Goal: Task Accomplishment & Management: Manage account settings

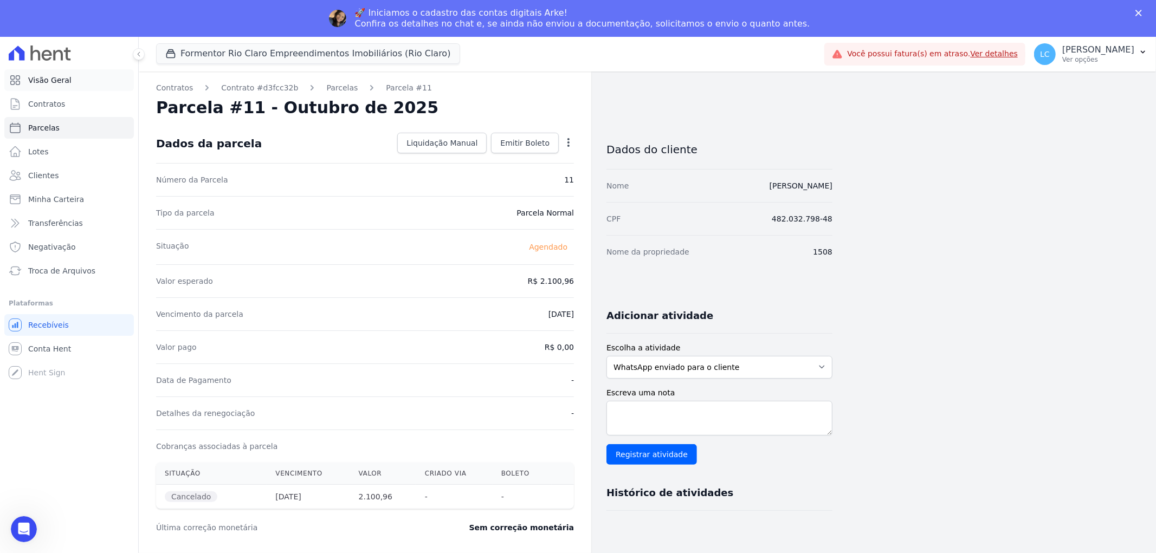
click at [53, 80] on span "Visão Geral" at bounding box center [49, 80] width 43 height 11
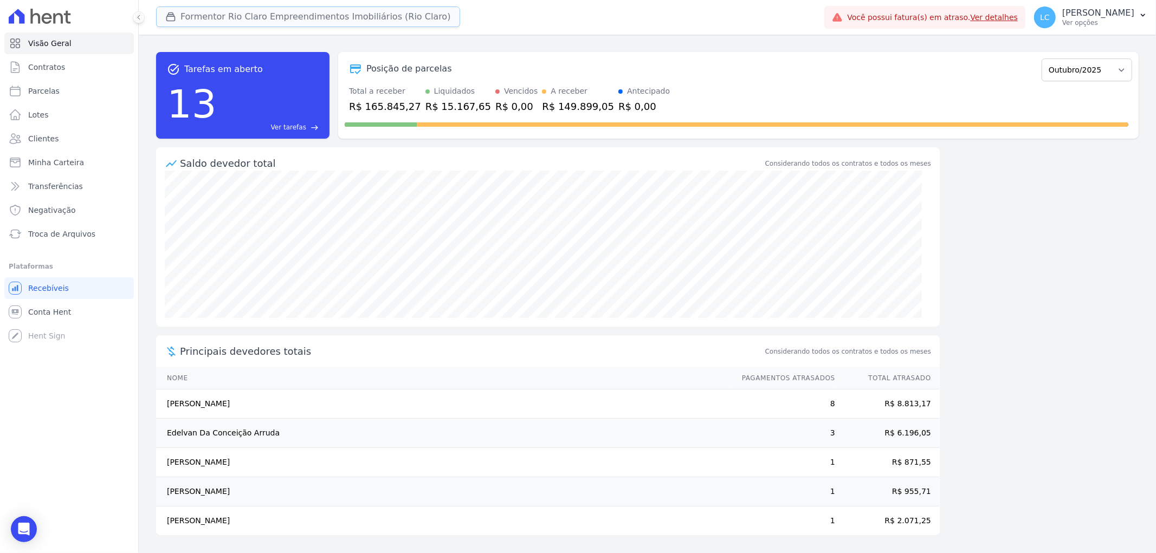
click at [279, 20] on button "Formentor Rio Claro Empreendimentos Imobiliários (Rio Claro)" at bounding box center [308, 17] width 304 height 21
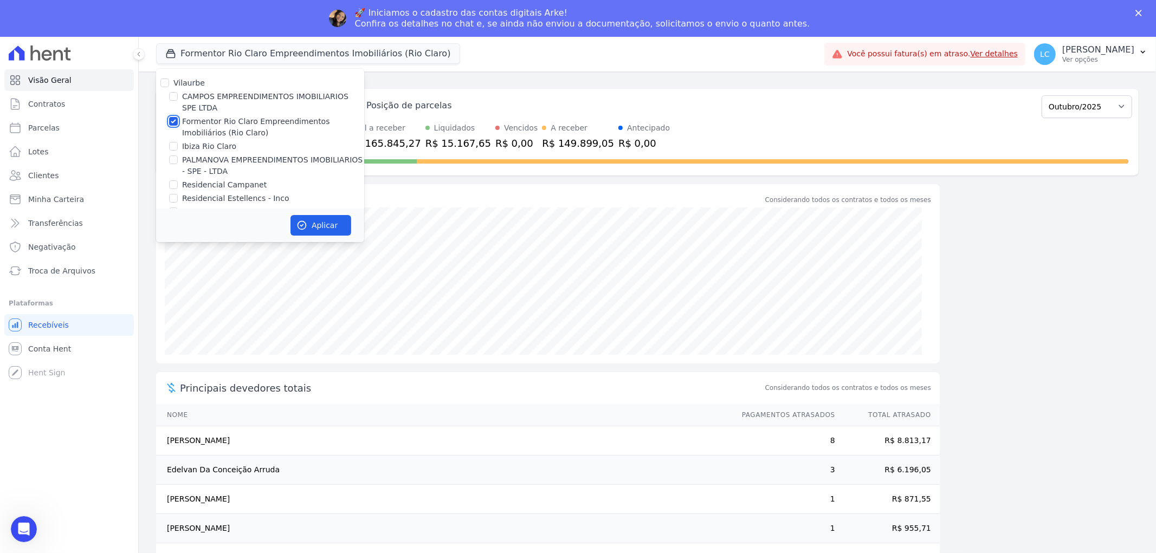
click at [173, 123] on input "Formentor Rio Claro Empreendimentos Imobiliários (Rio Claro)" at bounding box center [173, 121] width 9 height 9
checkbox input "false"
click at [169, 147] on input "Ibiza Rio Claro" at bounding box center [173, 146] width 9 height 9
checkbox input "true"
click at [315, 226] on button "Aplicar" at bounding box center [321, 225] width 61 height 21
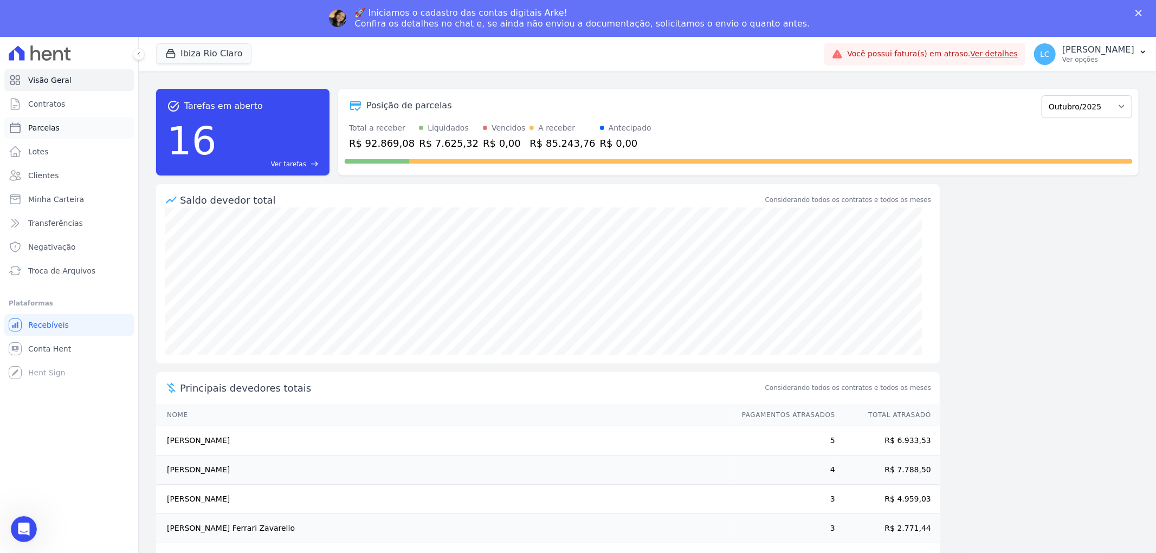
click at [53, 127] on span "Parcelas" at bounding box center [43, 127] width 31 height 11
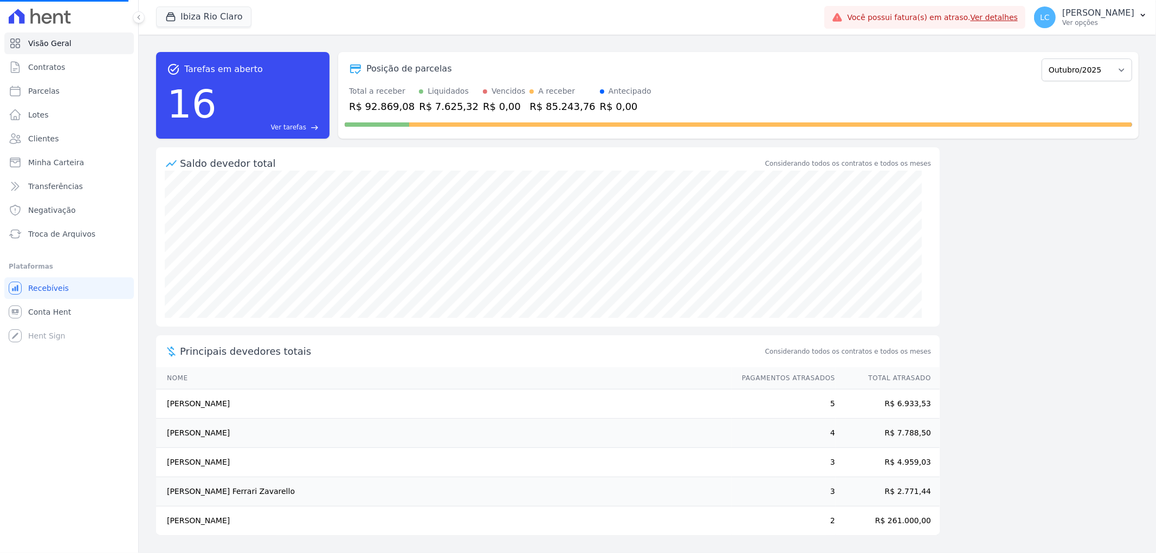
select select
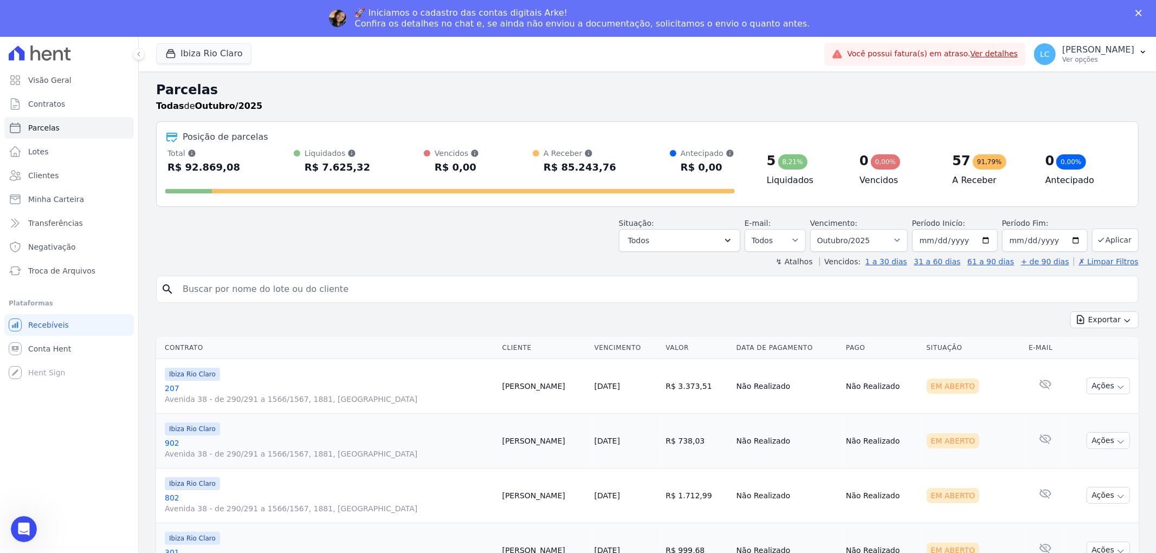
click at [344, 250] on header "Parcelas Todas de Outubro/2025 Posição de parcelas Total Soma das parcelas paga…" at bounding box center [647, 173] width 983 height 187
click at [338, 289] on input "search" at bounding box center [655, 290] width 958 height 22
paste input "[PERSON_NAME] Ferrari Zavarello"
type input "[PERSON_NAME] Ferrari Zavarello"
select select
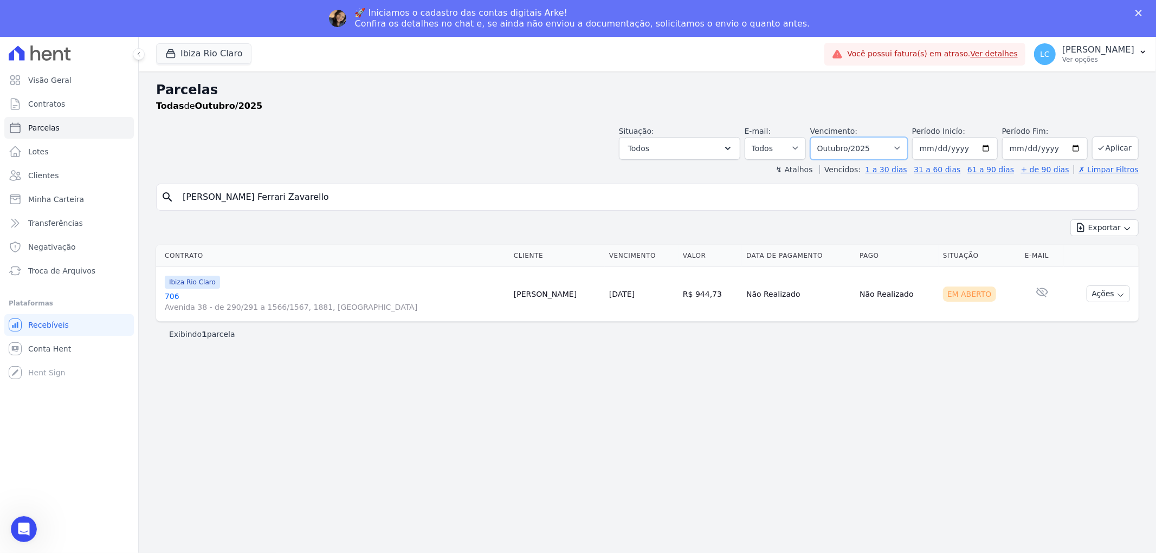
click at [907, 145] on select "Filtrar por período ──────── Todos os meses Abril/2023 Maio/2023 Junho/2023 Jul…" at bounding box center [859, 148] width 98 height 23
select select "all"
click at [826, 137] on select "Filtrar por período ──────── Todos os meses Abril/2023 Maio/2023 Junho/2023 Jul…" at bounding box center [859, 148] width 98 height 23
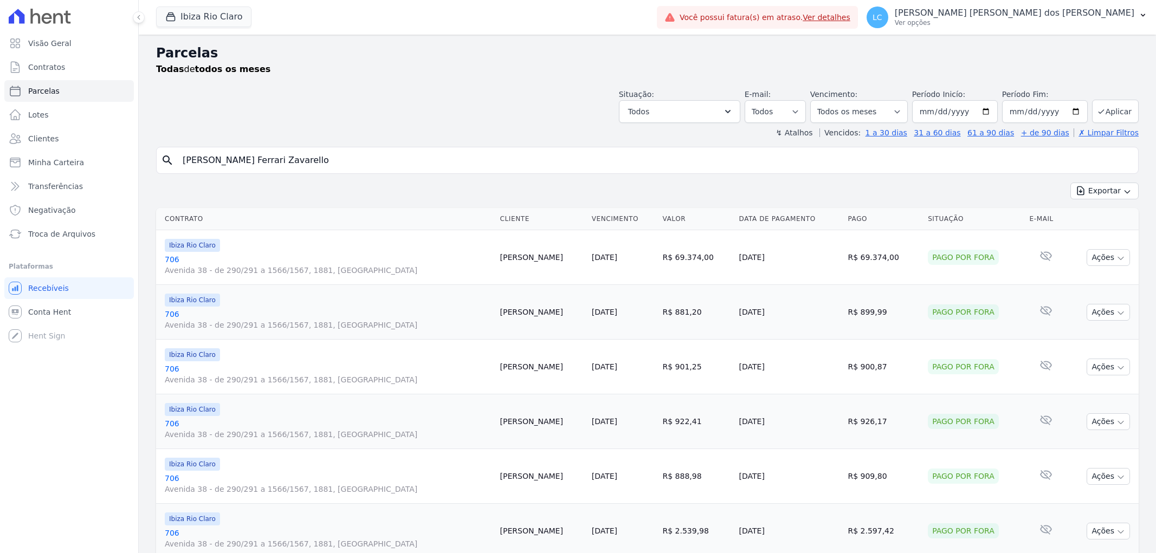
select select
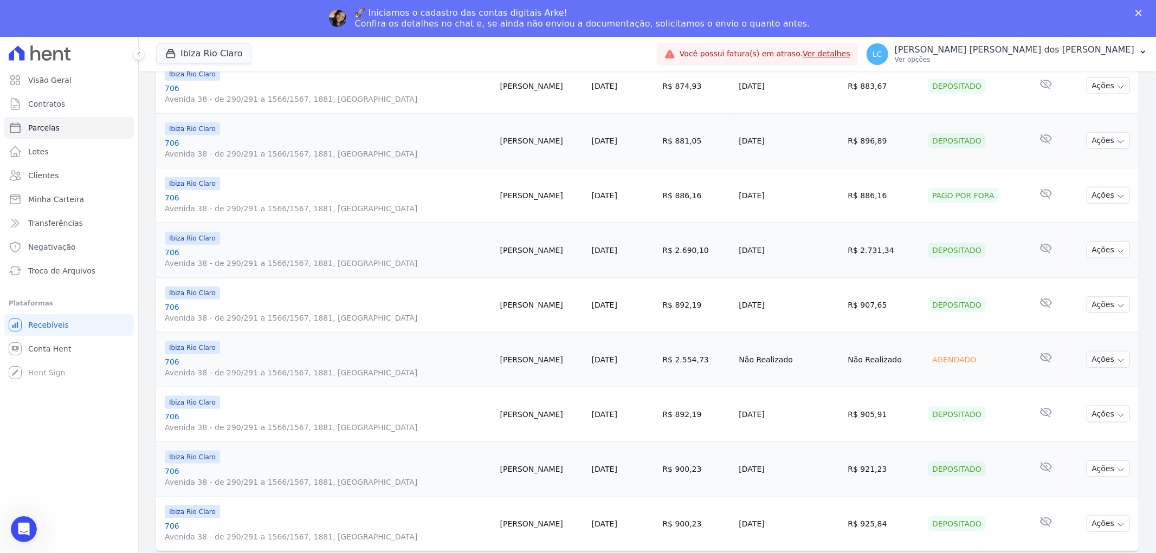
scroll to position [1094, 0]
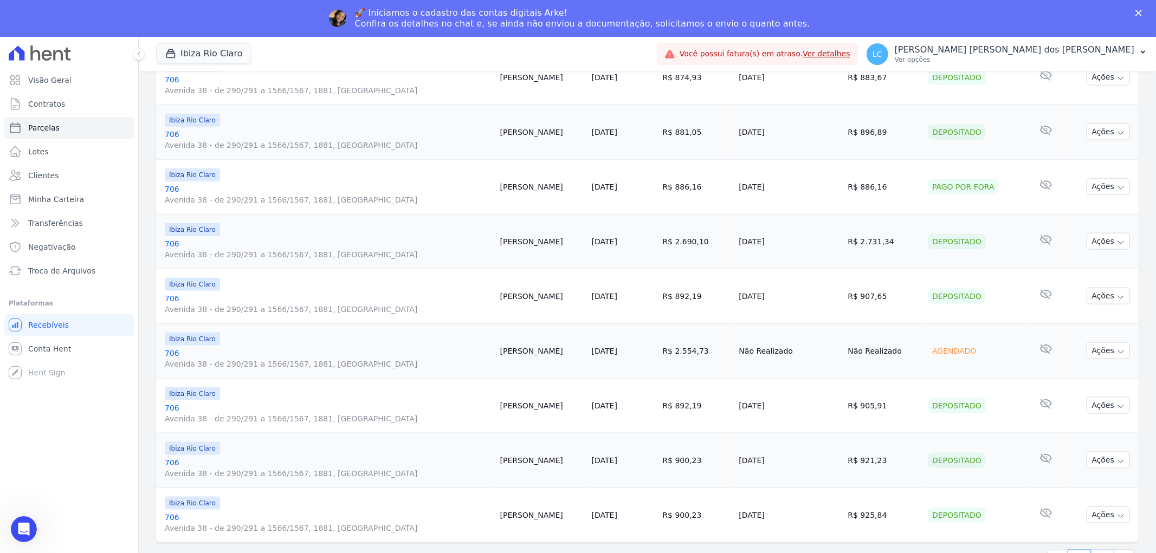
click at [1092, 552] on link "2" at bounding box center [1102, 560] width 23 height 21
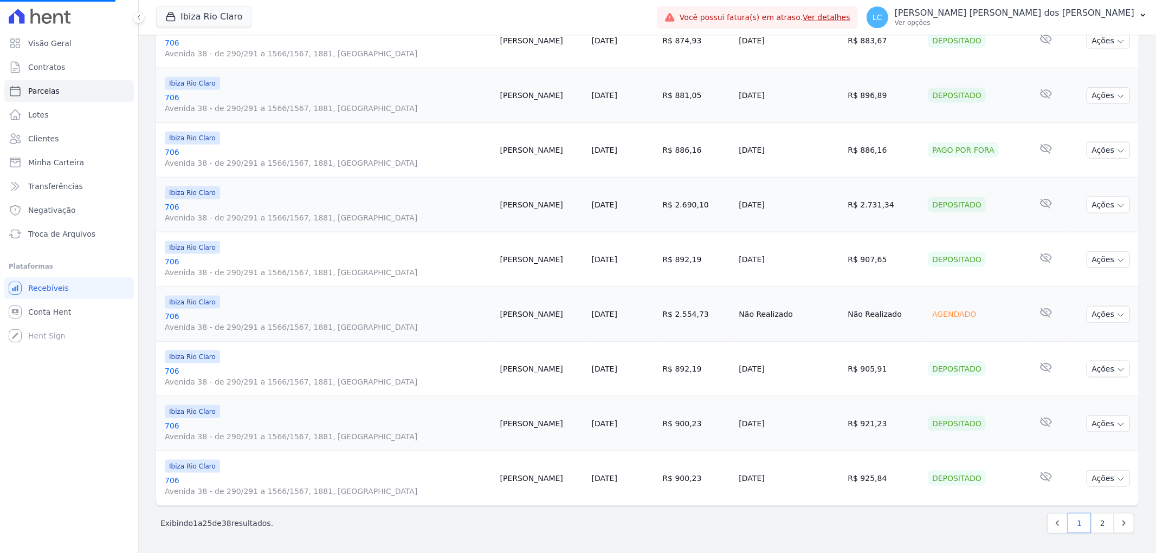
select select
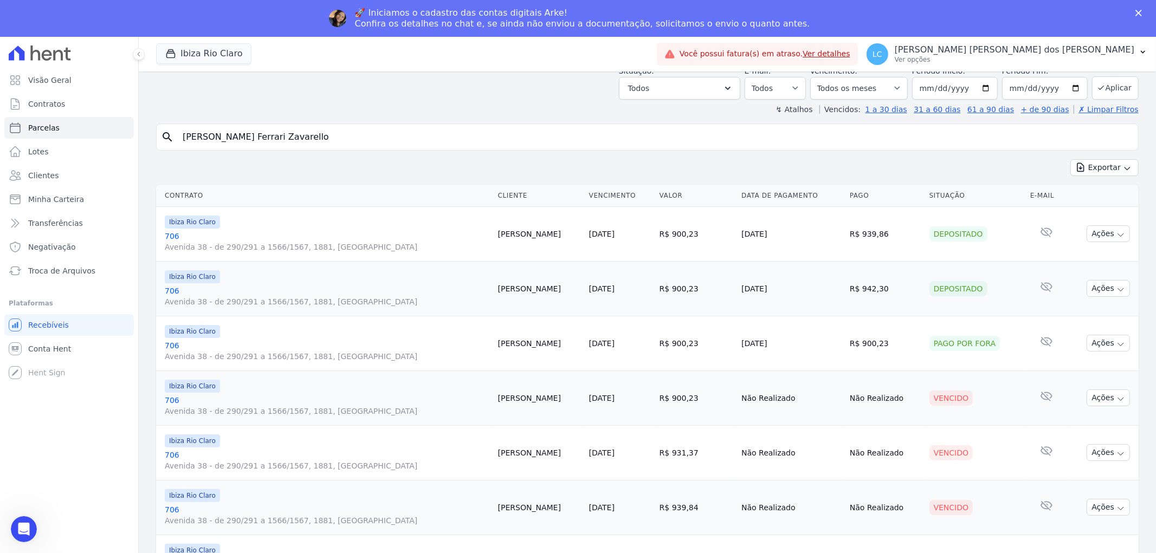
scroll to position [120, 0]
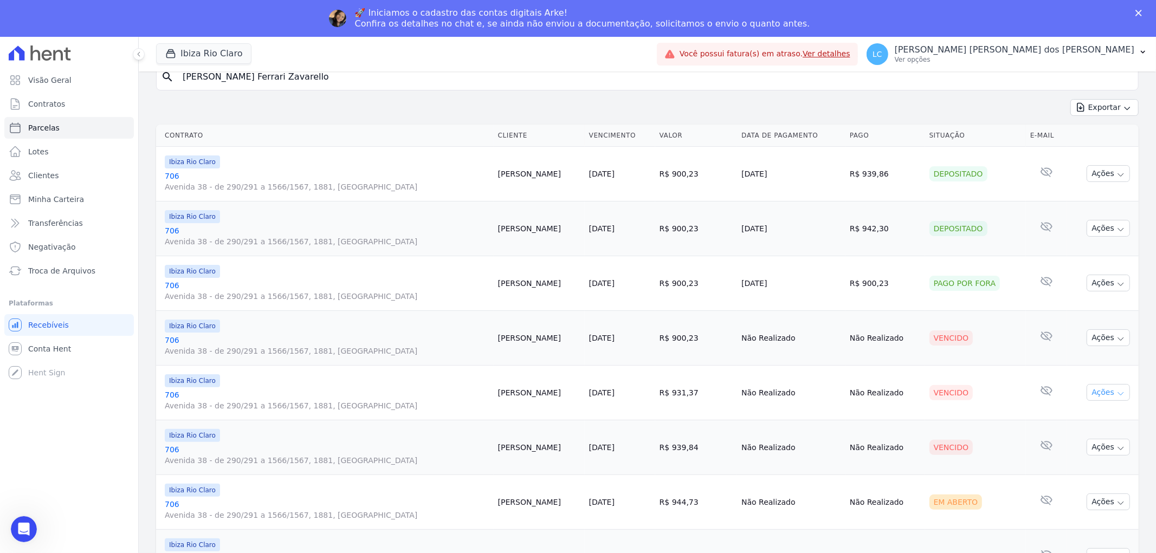
click at [1096, 388] on button "Ações" at bounding box center [1108, 392] width 43 height 17
click at [1079, 415] on link "Ver boleto" at bounding box center [1104, 418] width 104 height 20
click at [1106, 339] on button "Ações" at bounding box center [1108, 338] width 43 height 17
click at [1088, 424] on link "Liquidação Manual" at bounding box center [1104, 423] width 104 height 20
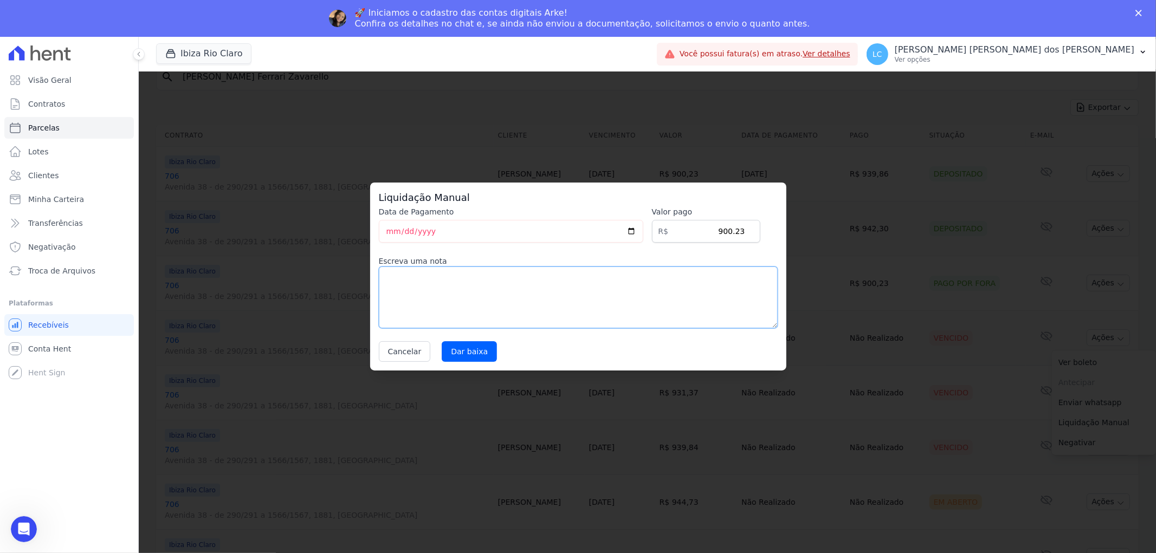
click at [510, 275] on textarea at bounding box center [578, 298] width 399 height 62
type textarea "o"
type textarea "pago por fora"
click at [472, 351] on input "Dar baixa" at bounding box center [469, 351] width 55 height 21
click at [459, 345] on input "Dar baixa" at bounding box center [469, 351] width 55 height 21
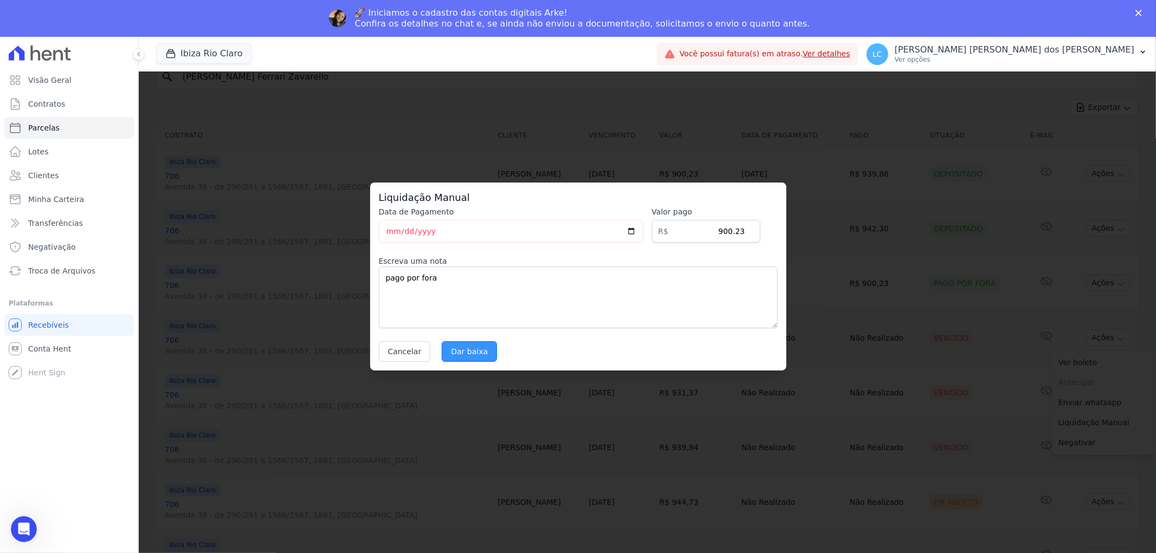
select select
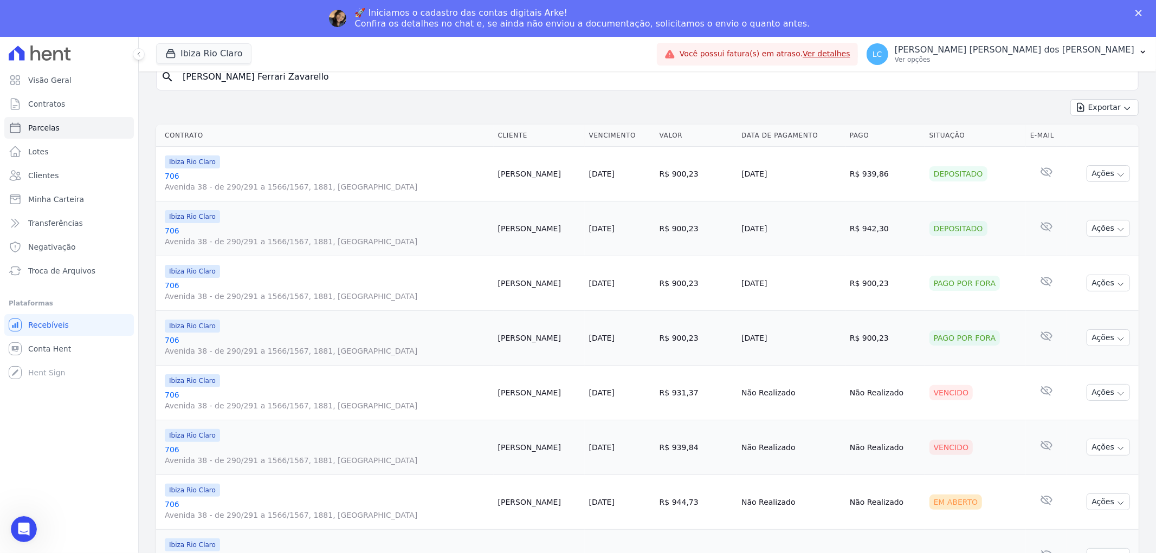
scroll to position [241, 0]
